Goal: Task Accomplishment & Management: Use online tool/utility

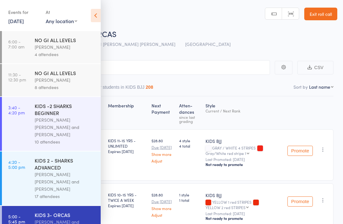
click at [24, 21] on link "[DATE]" at bounding box center [16, 20] width 16 height 7
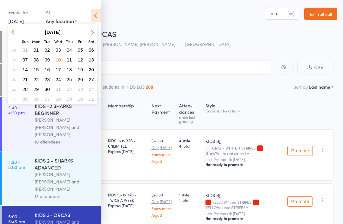
click at [71, 57] on button "11" at bounding box center [69, 60] width 10 height 9
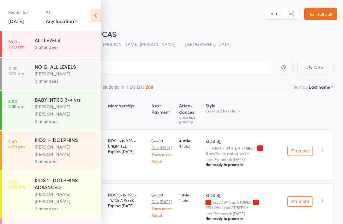
click at [76, 38] on div "ALL LEVELS" at bounding box center [65, 39] width 61 height 7
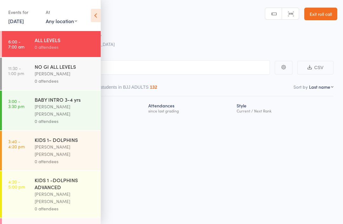
click at [96, 17] on icon at bounding box center [96, 15] width 10 height 13
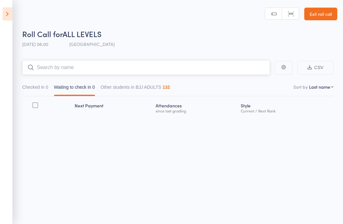
click at [80, 63] on input "search" at bounding box center [145, 67] width 247 height 15
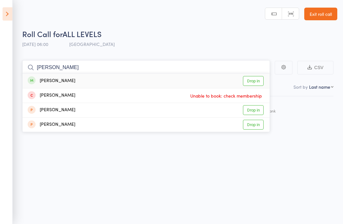
type input "[PERSON_NAME]"
click at [253, 80] on link "Drop in" at bounding box center [253, 81] width 21 height 10
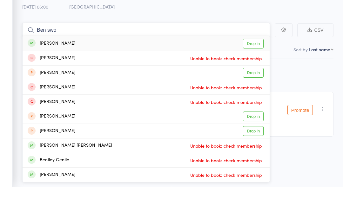
type input "Ben swo"
click at [259, 76] on link "Drop in" at bounding box center [253, 81] width 21 height 10
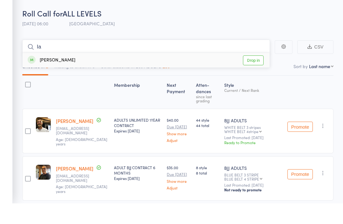
type input "Ia"
click at [62, 77] on div "[PERSON_NAME]" at bounding box center [52, 80] width 48 height 7
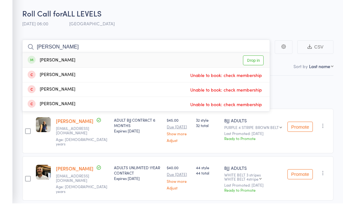
type input "[PERSON_NAME]"
click at [252, 76] on link "Drop in" at bounding box center [253, 81] width 21 height 10
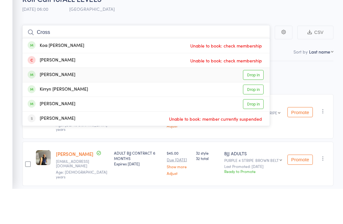
type input "Cross"
click at [249, 103] on div "[PERSON_NAME] Drop in" at bounding box center [146, 110] width 247 height 14
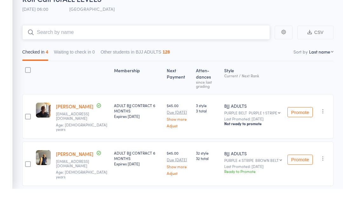
scroll to position [35, 0]
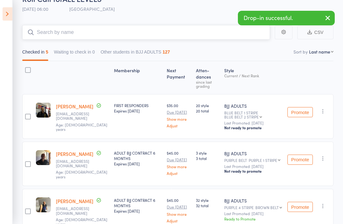
click at [70, 29] on input "search" at bounding box center [145, 32] width 247 height 15
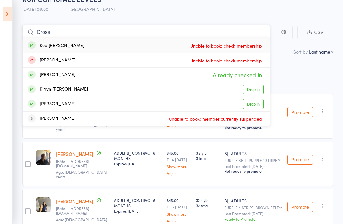
type input "Cross"
click at [253, 88] on link "Drop in" at bounding box center [253, 90] width 21 height 10
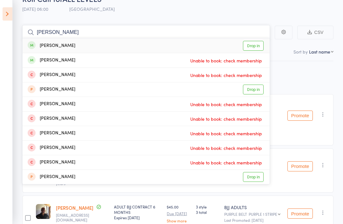
type input "[PERSON_NAME]"
click at [56, 43] on div "[PERSON_NAME]" at bounding box center [52, 45] width 48 height 7
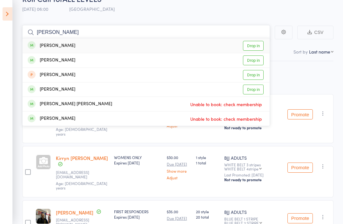
type input "[PERSON_NAME]"
click at [46, 46] on div "[PERSON_NAME]" at bounding box center [52, 45] width 48 height 7
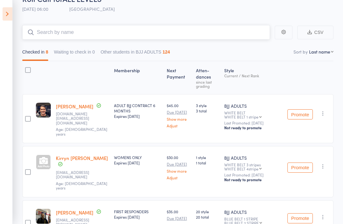
click at [186, 36] on input "search" at bounding box center [145, 32] width 247 height 15
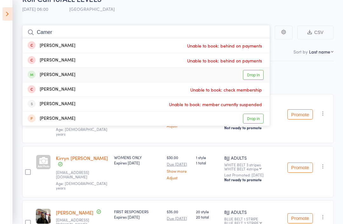
type input "Camer"
click at [249, 74] on link "Drop in" at bounding box center [253, 75] width 21 height 10
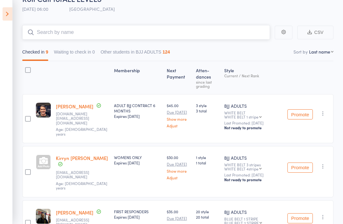
click at [135, 30] on input "search" at bounding box center [145, 32] width 247 height 15
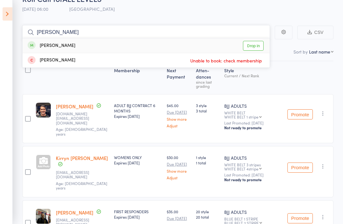
type input "[PERSON_NAME]"
click at [256, 44] on link "Drop in" at bounding box center [253, 46] width 21 height 10
